Goal: Task Accomplishment & Management: Use online tool/utility

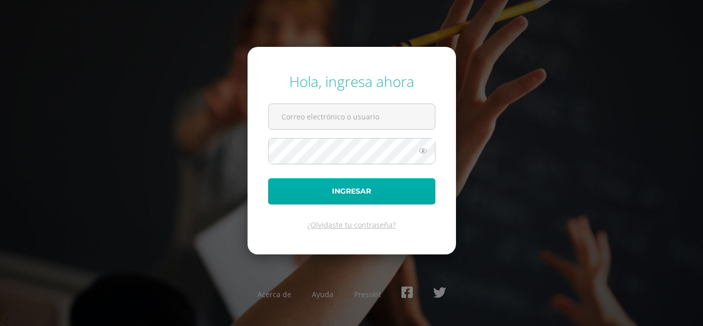
type input "c_con@donbosco.edu.gt"
click at [324, 183] on button "Ingresar" at bounding box center [351, 191] width 167 height 26
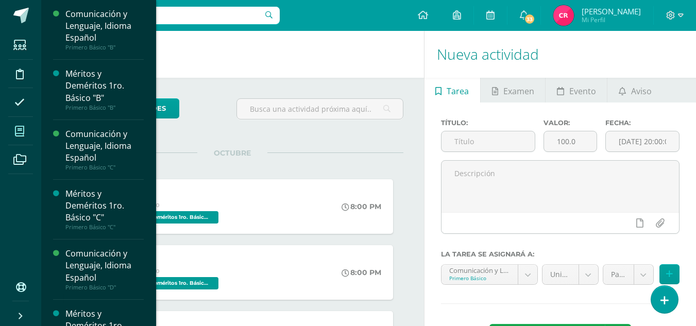
click at [14, 125] on span at bounding box center [19, 130] width 23 height 23
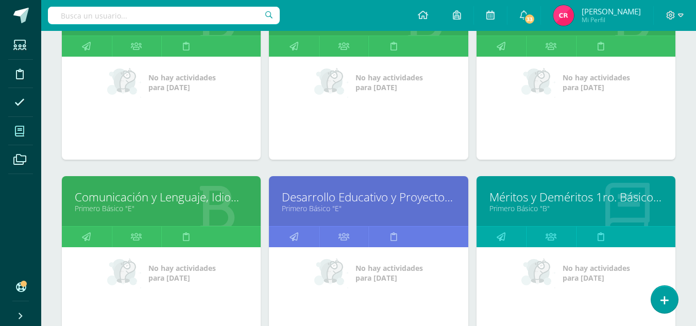
scroll to position [309, 0]
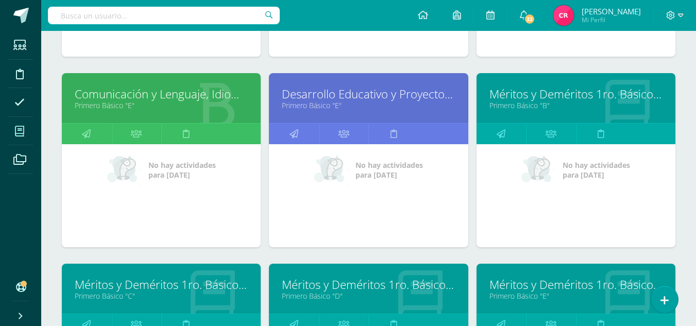
click at [531, 291] on link "Primero Básico "E"" at bounding box center [575, 296] width 173 height 10
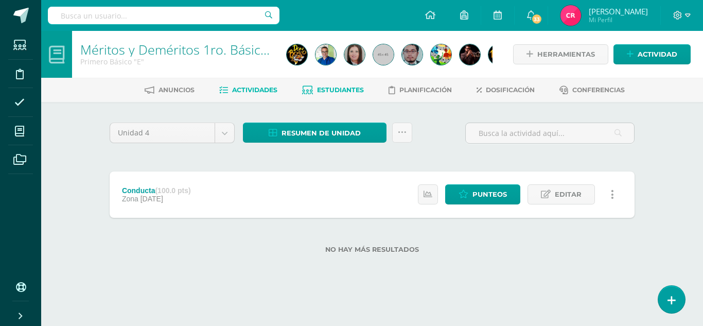
click at [318, 90] on span "Estudiantes" at bounding box center [340, 90] width 47 height 8
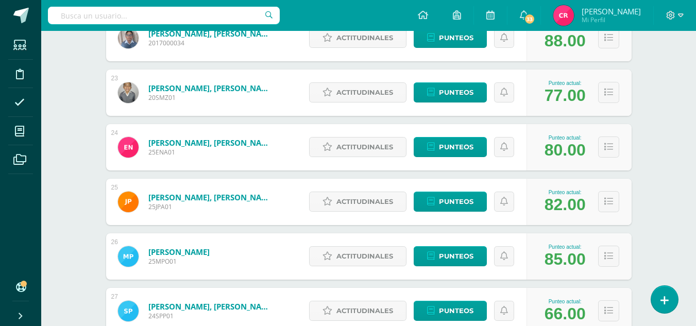
scroll to position [1407, 0]
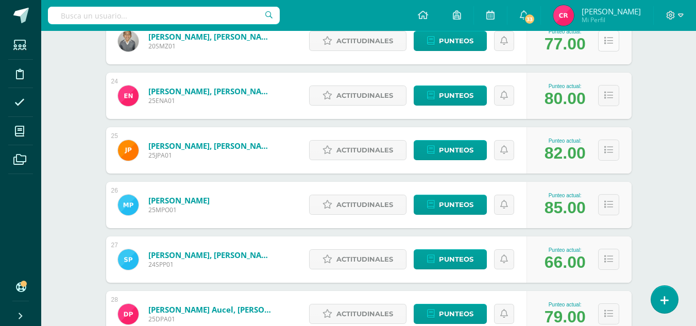
click at [608, 43] on icon at bounding box center [608, 41] width 9 height 9
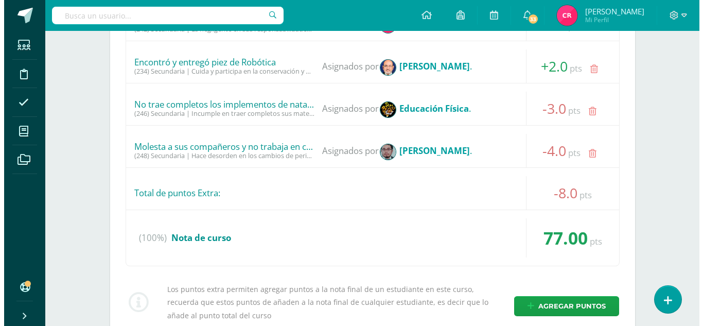
scroll to position [1715, 0]
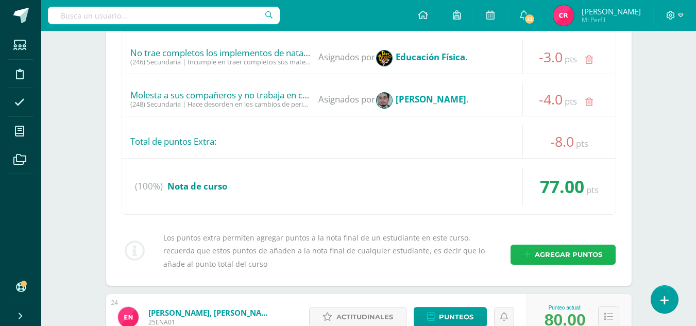
click at [546, 248] on span "Agregar puntos" at bounding box center [567, 254] width 67 height 19
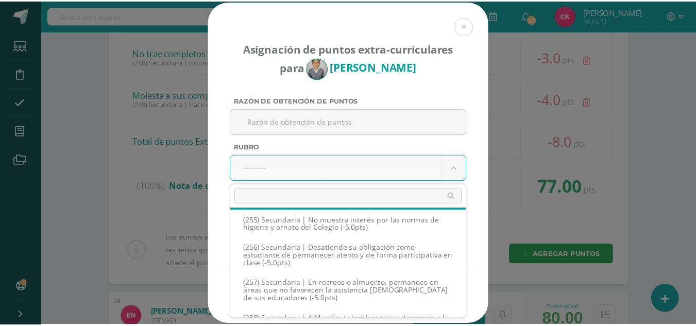
scroll to position [8150, 0]
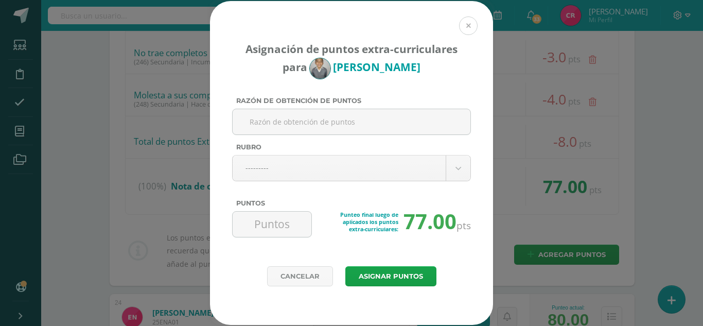
click at [466, 31] on button at bounding box center [468, 25] width 19 height 19
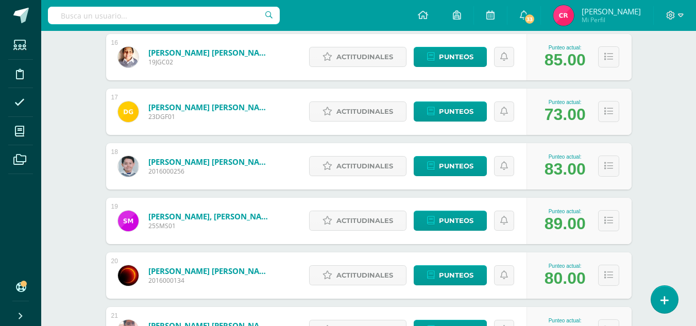
scroll to position [1163, 0]
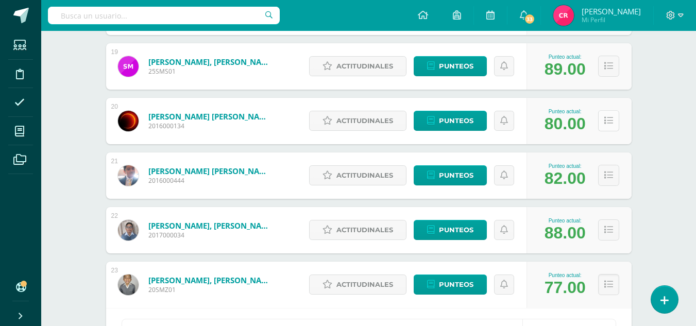
click at [600, 116] on button at bounding box center [608, 120] width 21 height 21
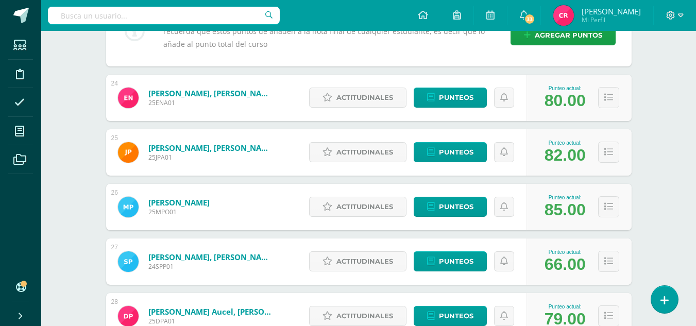
scroll to position [2484, 0]
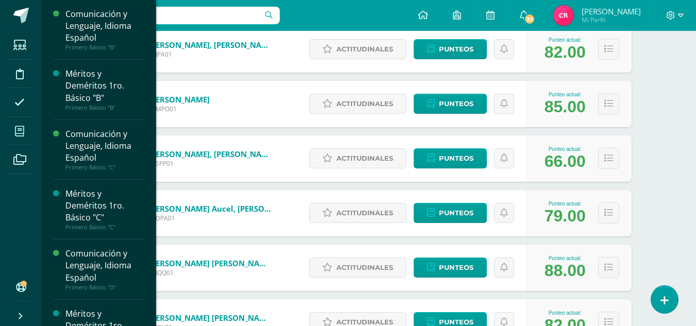
click at [11, 135] on span at bounding box center [19, 130] width 23 height 23
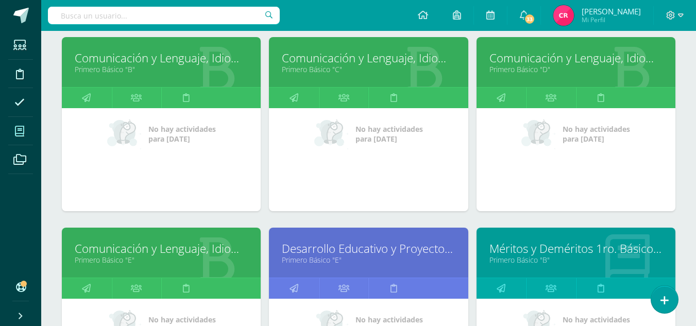
scroll to position [309, 0]
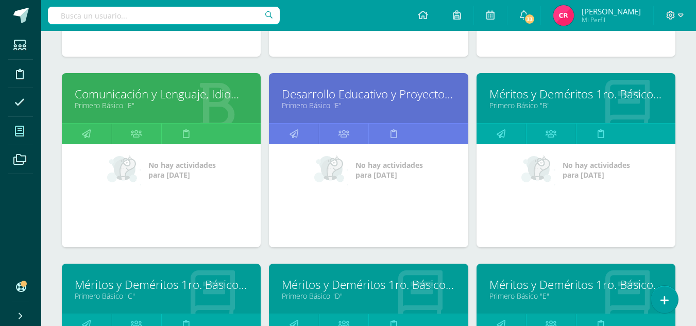
click at [128, 281] on link "Méritos y Deméritos 1ro. Básico "C"" at bounding box center [161, 284] width 173 height 16
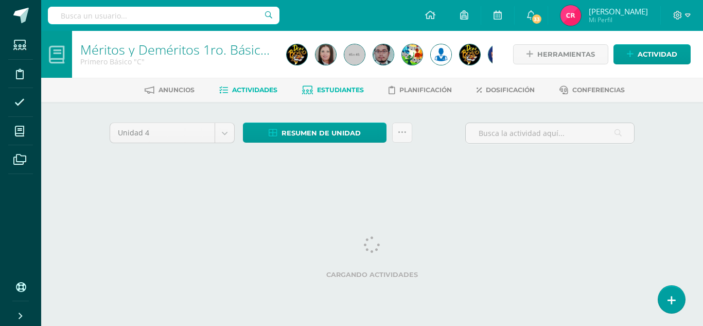
click at [325, 87] on span "Estudiantes" at bounding box center [340, 90] width 47 height 8
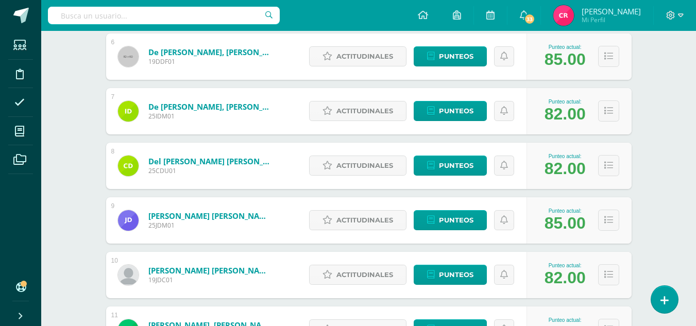
scroll to position [515, 0]
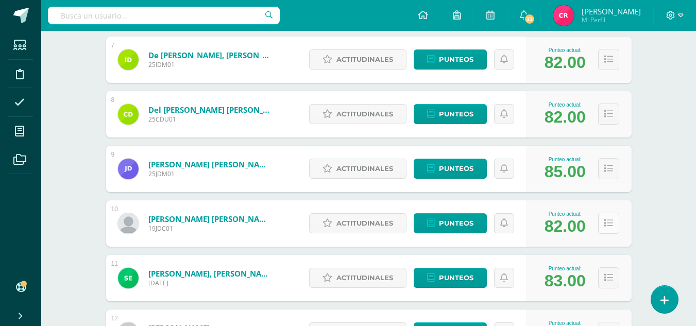
click at [607, 226] on icon at bounding box center [608, 223] width 9 height 9
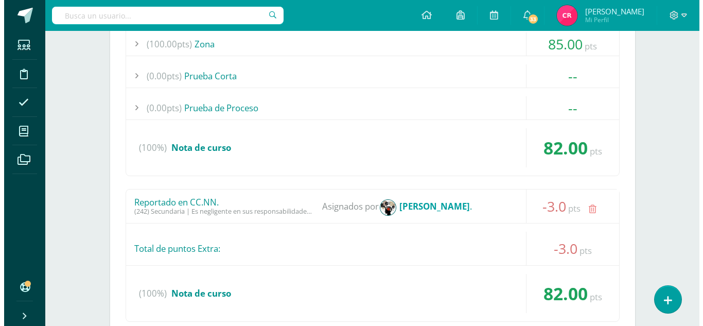
scroll to position [875, 0]
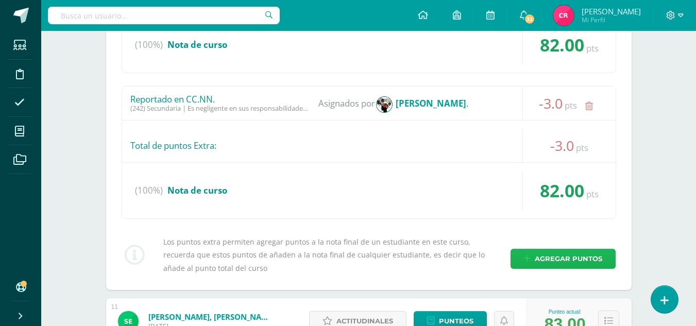
click at [559, 259] on span "Agregar puntos" at bounding box center [567, 258] width 67 height 19
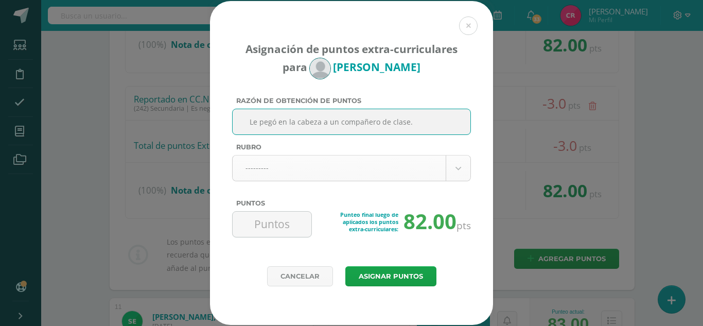
type input "Le pegó en la cabeza a un compañero de clase."
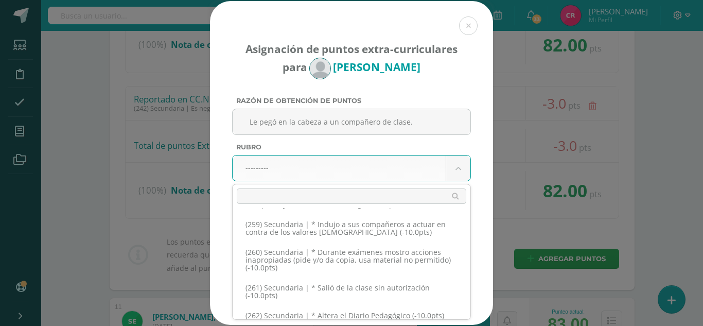
scroll to position [8225, 0]
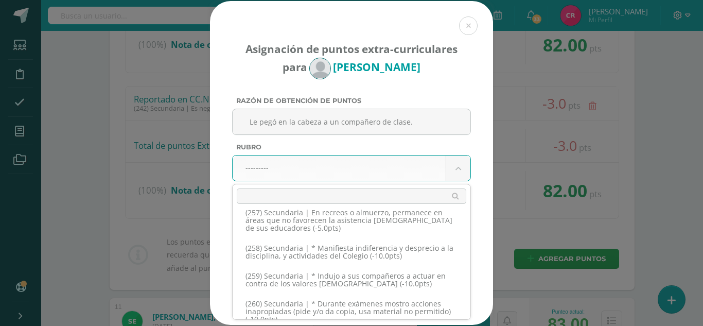
select select "288"
type input "-5"
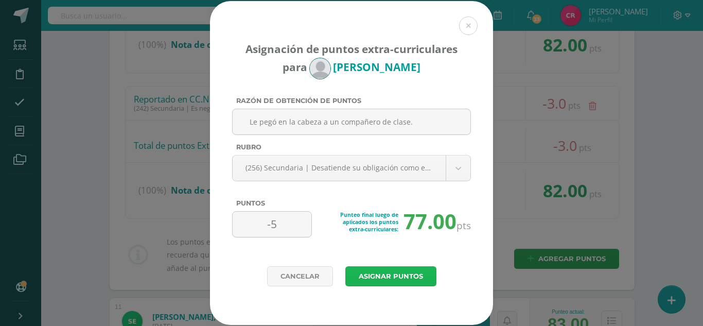
click at [365, 270] on button "Asignar puntos" at bounding box center [390, 276] width 91 height 20
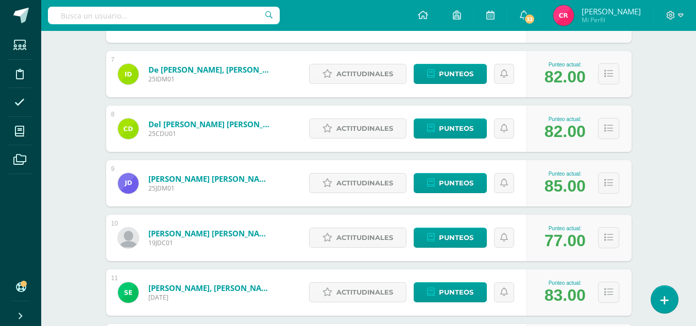
scroll to position [552, 0]
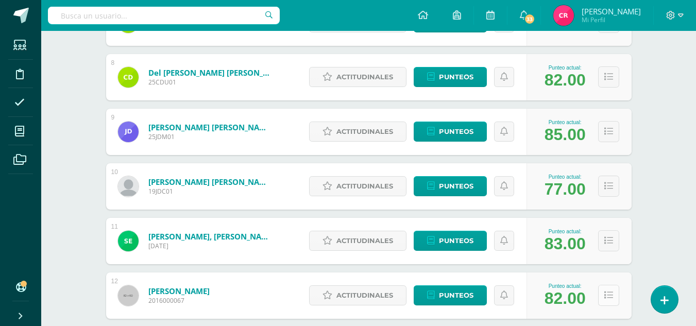
click at [602, 294] on button at bounding box center [608, 295] width 21 height 21
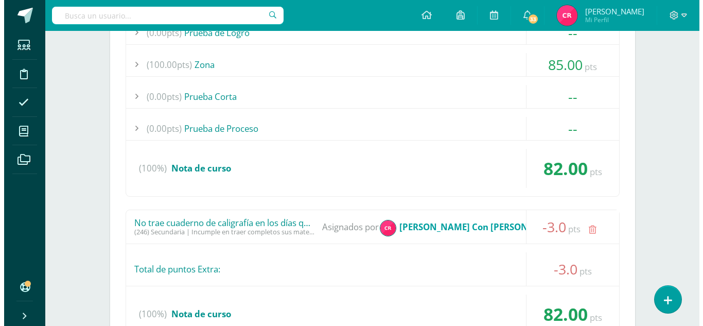
scroll to position [964, 0]
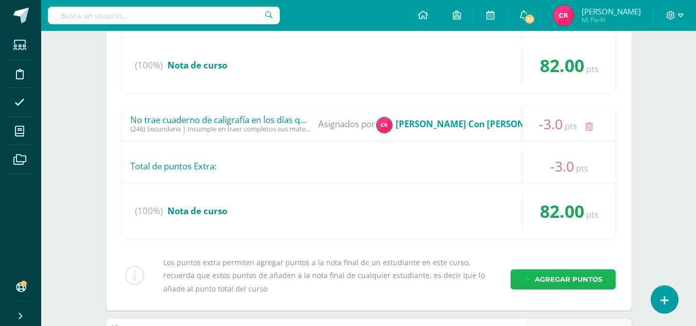
click at [563, 277] on span "Agregar puntos" at bounding box center [567, 279] width 67 height 19
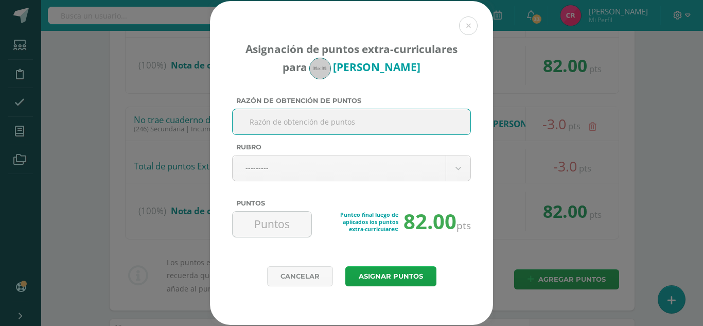
click at [335, 122] on input "Razón de obtención de puntos" at bounding box center [352, 121] width 230 height 25
type input "Le pegó en la cabeza a un compañero"
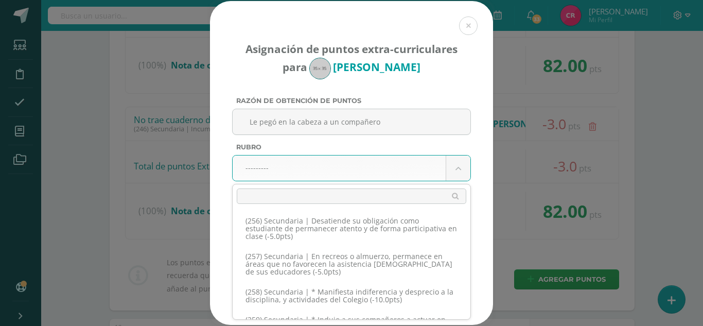
scroll to position [8186, 0]
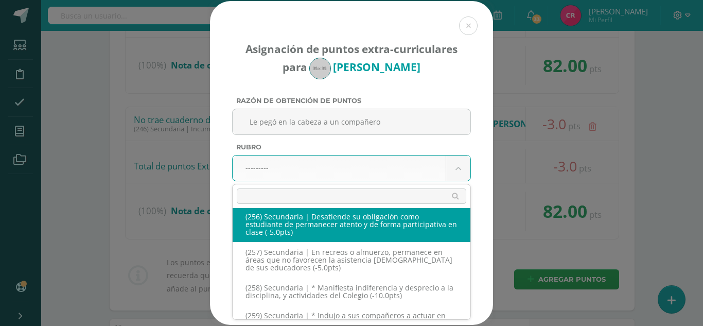
select select "288"
type input "-5"
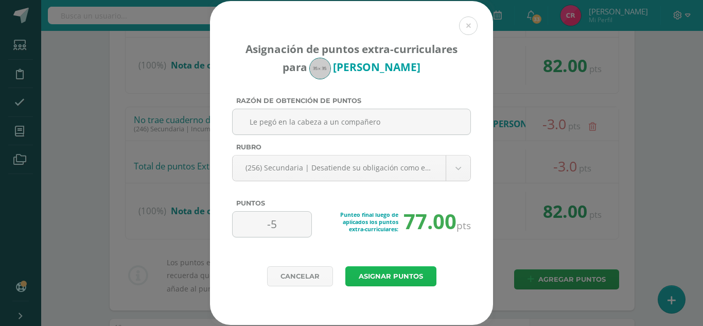
click at [373, 269] on button "Asignar puntos" at bounding box center [390, 276] width 91 height 20
click at [376, 273] on button "Asignar puntos" at bounding box center [390, 276] width 91 height 20
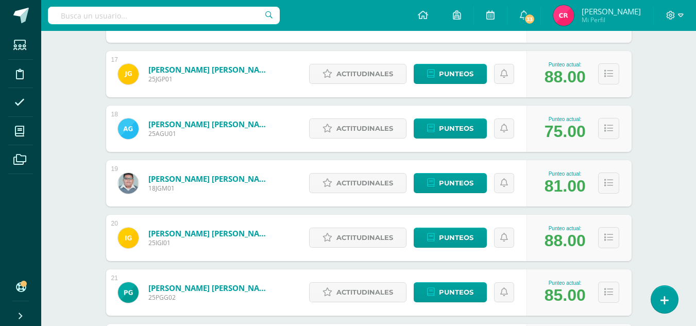
scroll to position [892, 0]
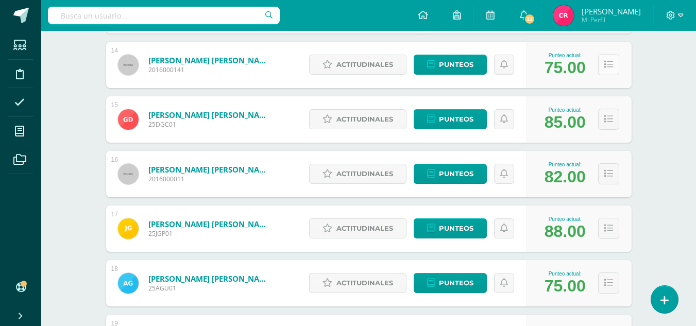
click at [609, 70] on button at bounding box center [608, 64] width 21 height 21
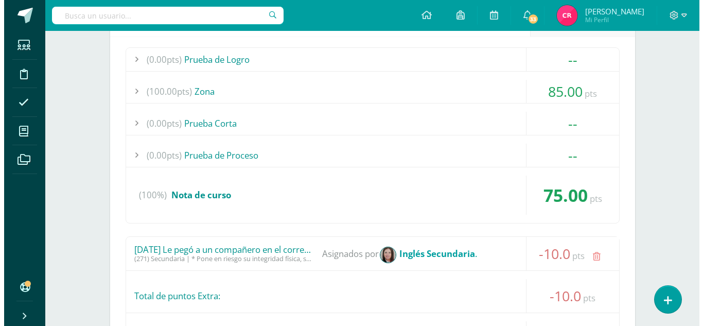
scroll to position [1098, 0]
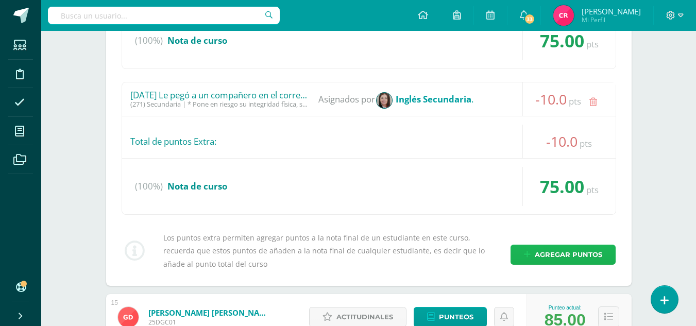
click at [545, 253] on span "Agregar puntos" at bounding box center [567, 254] width 67 height 19
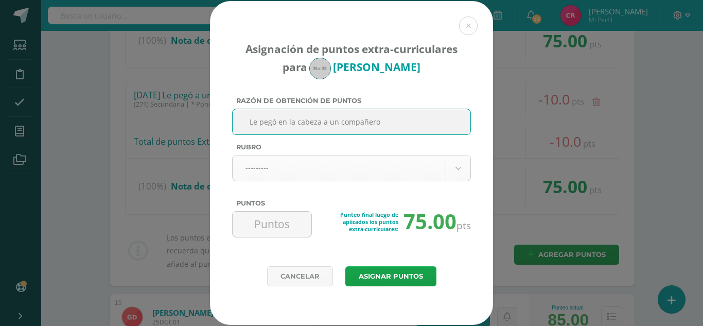
type input "Le pegó en la cabeza a un compañero"
click at [322, 164] on body "Asignación de puntos extra-curriculares para Byron Fuentes Razón de obtención d…" at bounding box center [351, 201] width 703 height 2598
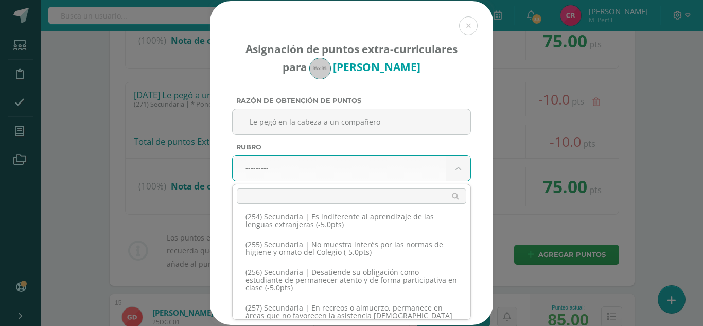
scroll to position [8190, 0]
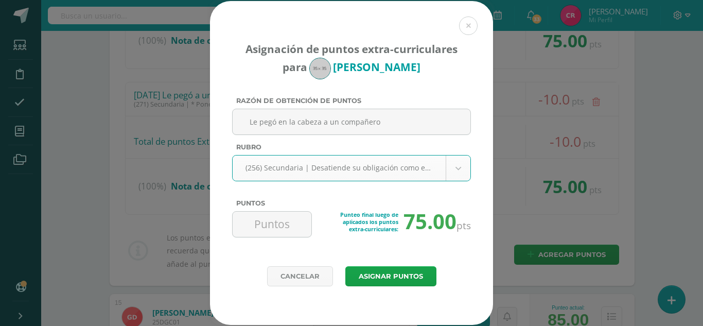
select select "288"
type input "-5"
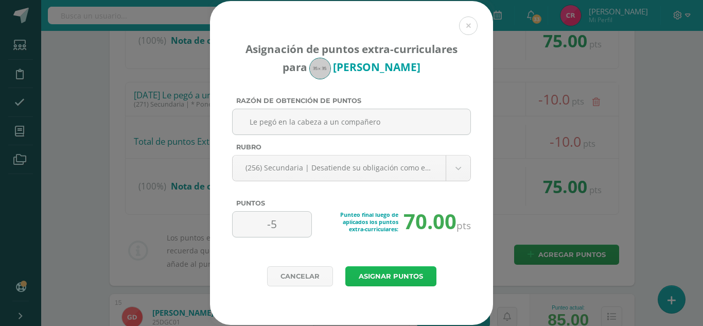
click at [420, 274] on button "Asignar puntos" at bounding box center [390, 276] width 91 height 20
